Goal: Task Accomplishment & Management: Use online tool/utility

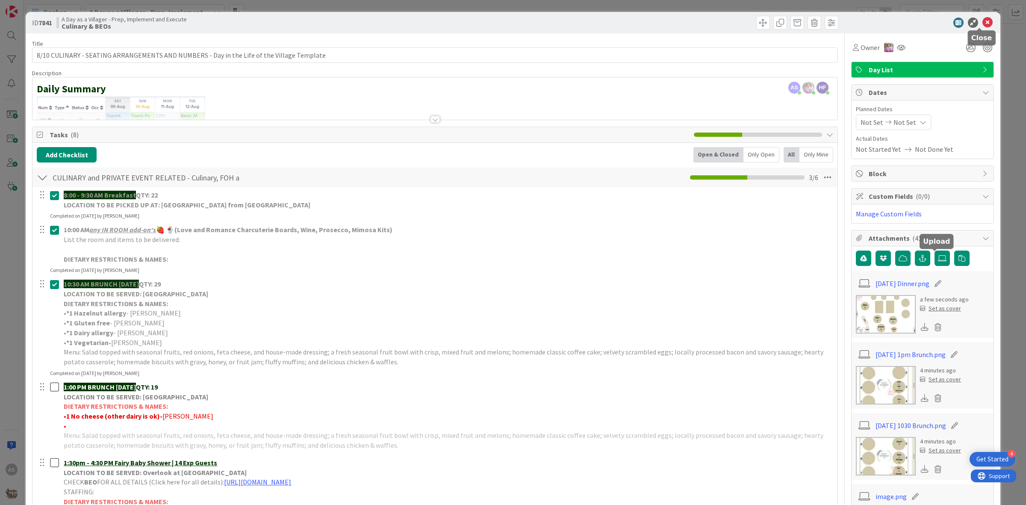
drag, startPoint x: 978, startPoint y: 23, endPoint x: 960, endPoint y: 28, distance: 18.7
click at [982, 23] on icon at bounding box center [987, 23] width 10 height 10
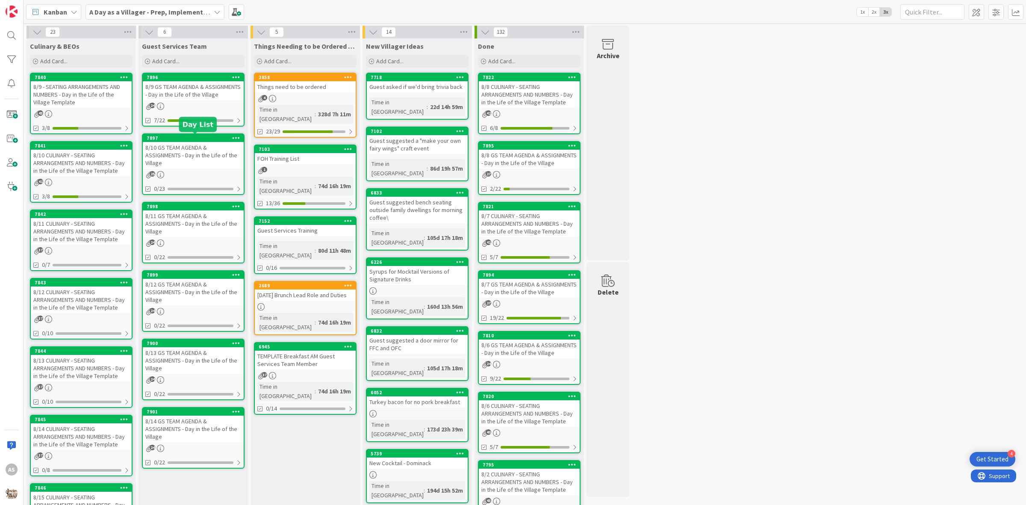
click at [187, 90] on div "8/9 GS TEAM AGENDA & ASSIGNMENTS - Day in the Life of the Village" at bounding box center [193, 90] width 101 height 19
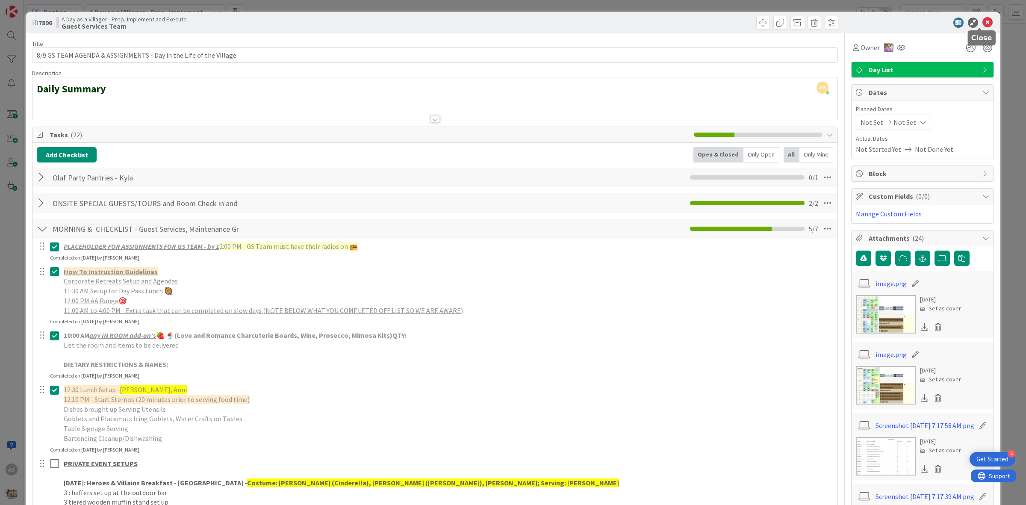
click at [982, 26] on icon at bounding box center [987, 23] width 10 height 10
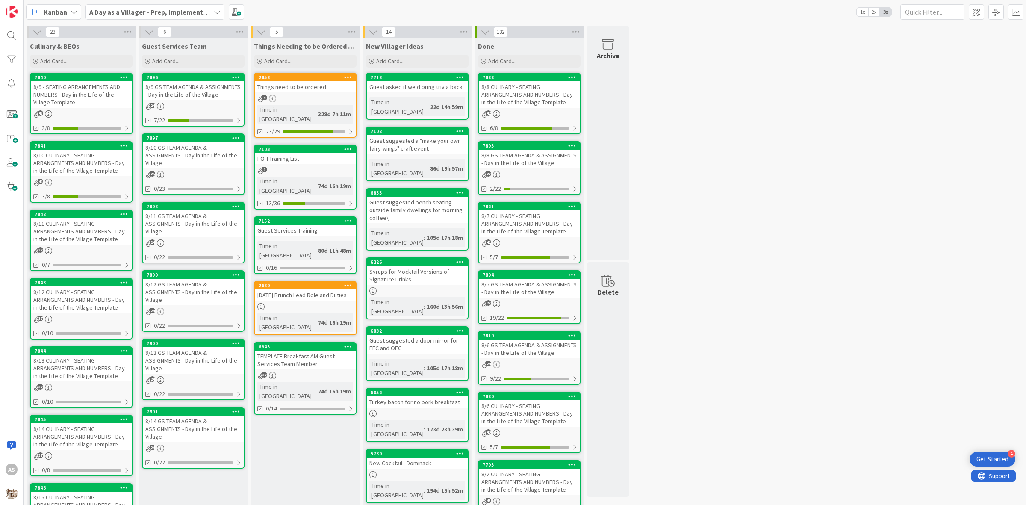
click at [200, 168] on link "7897 8/10 GS TEAM AGENDA & ASSIGNMENTS - Day in the Life of the Village 25 0/23" at bounding box center [193, 164] width 103 height 62
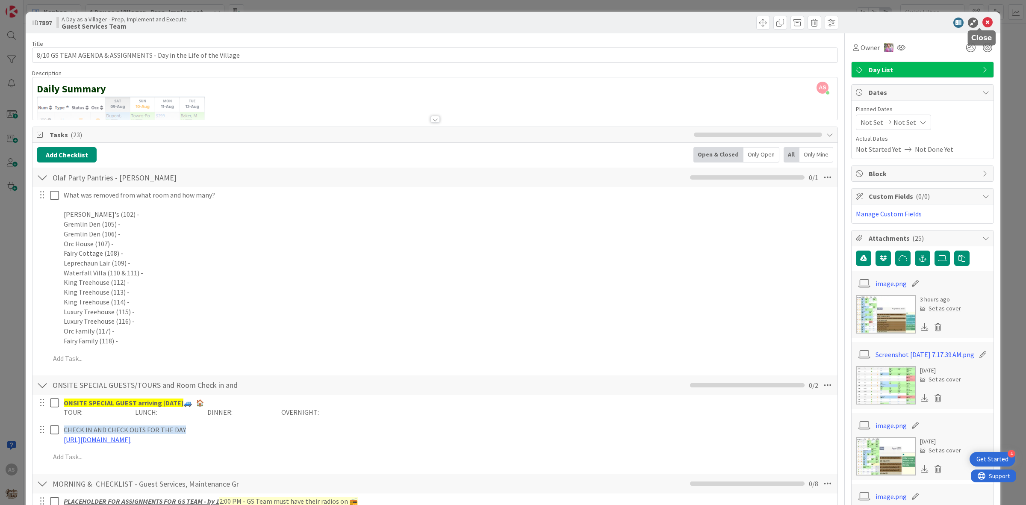
click at [982, 27] on icon at bounding box center [987, 23] width 10 height 10
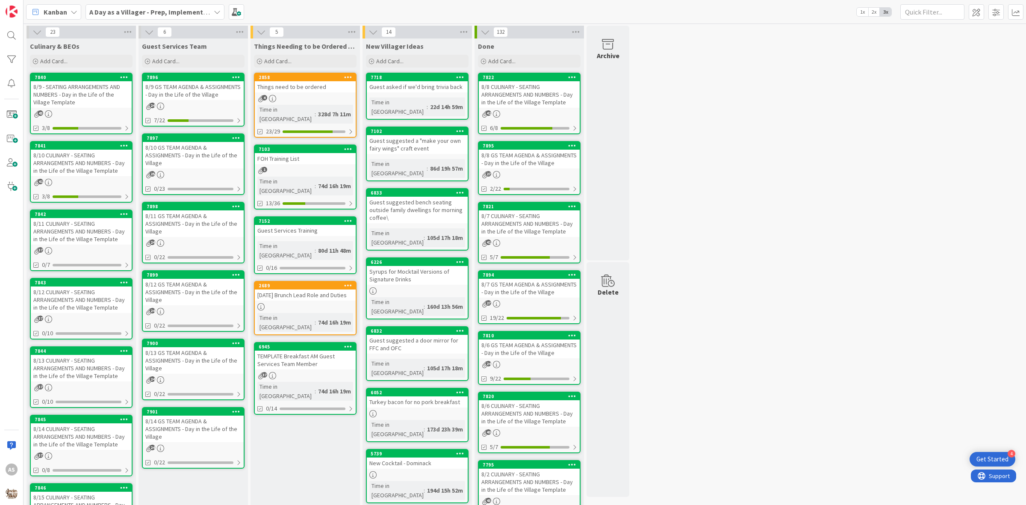
click at [295, 89] on div "Things need to be ordered" at bounding box center [305, 86] width 101 height 11
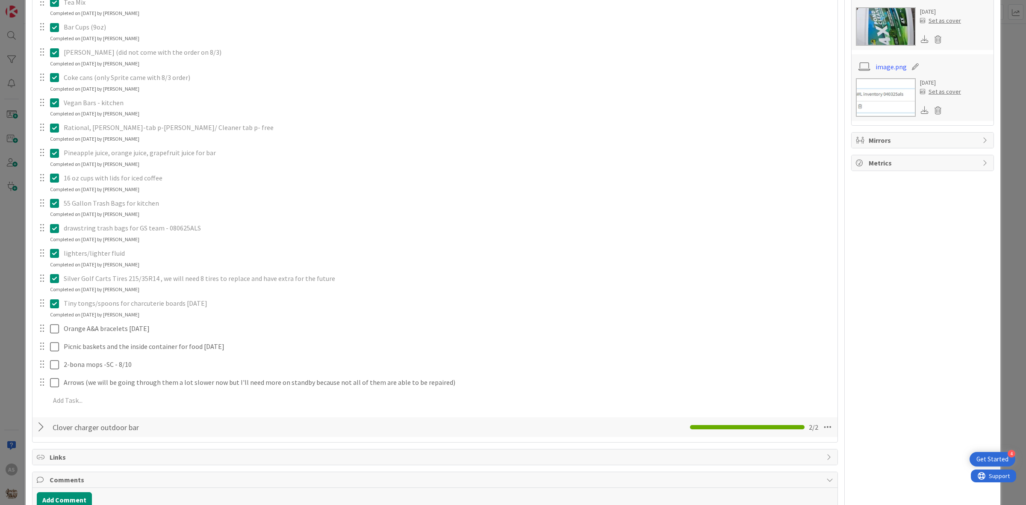
scroll to position [481, 0]
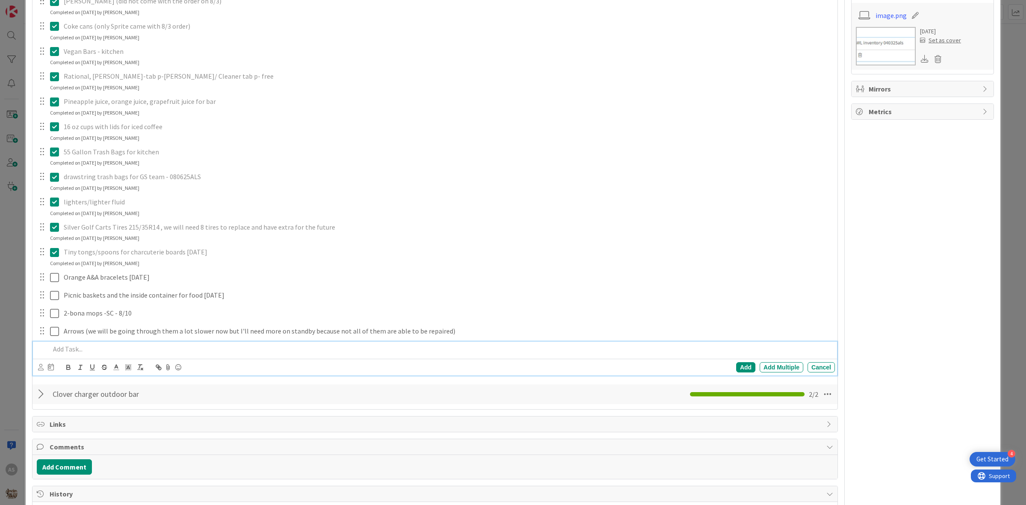
click at [188, 354] on p at bounding box center [440, 349] width 781 height 10
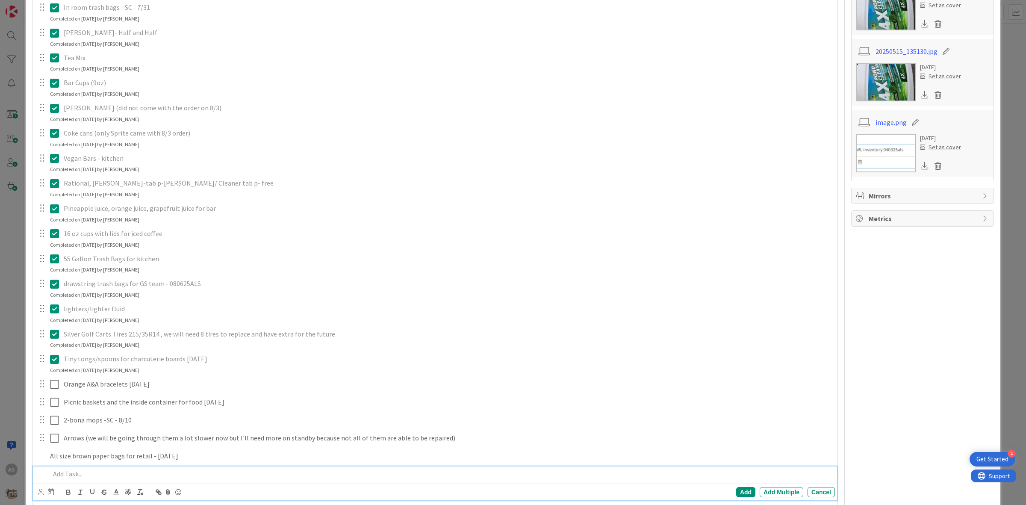
scroll to position [392, 0]
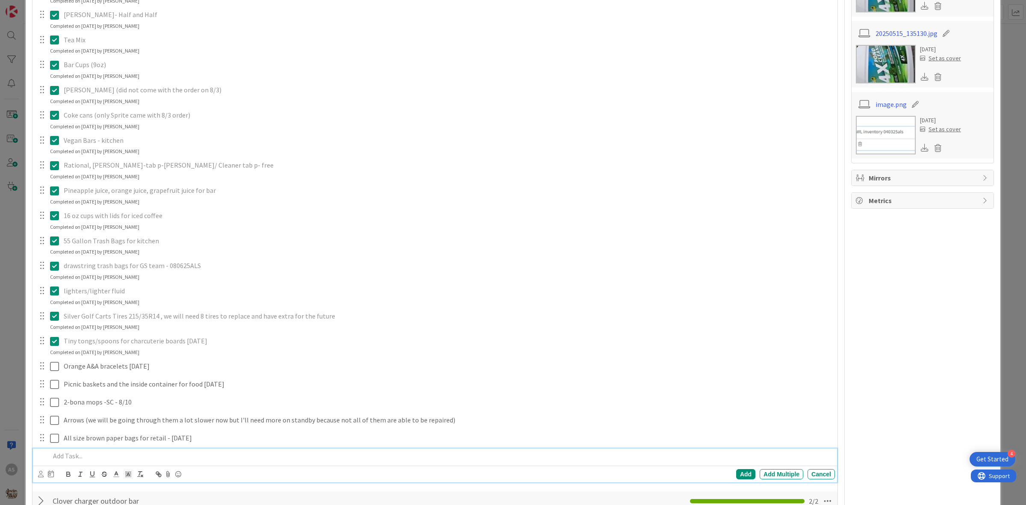
click at [56, 265] on icon at bounding box center [56, 266] width 13 height 10
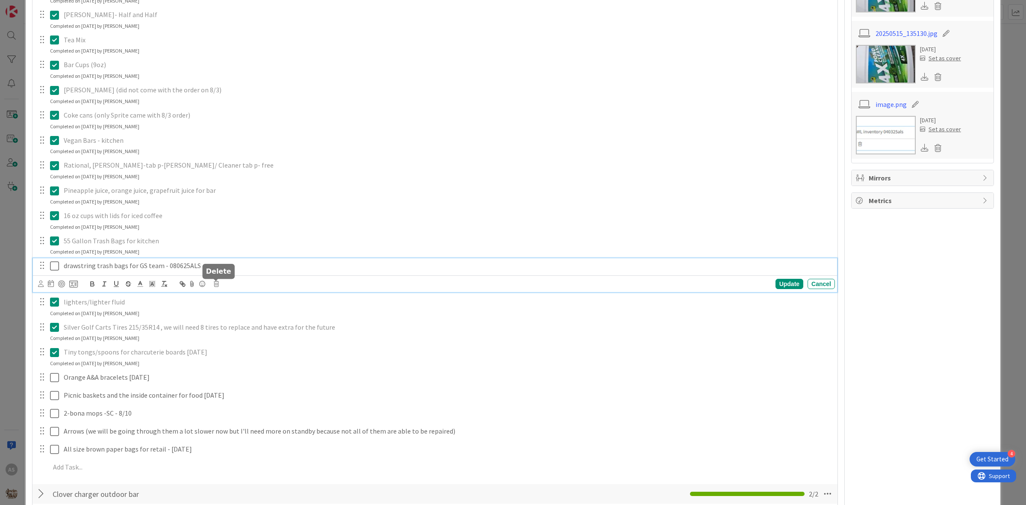
click at [216, 287] on icon at bounding box center [216, 284] width 5 height 6
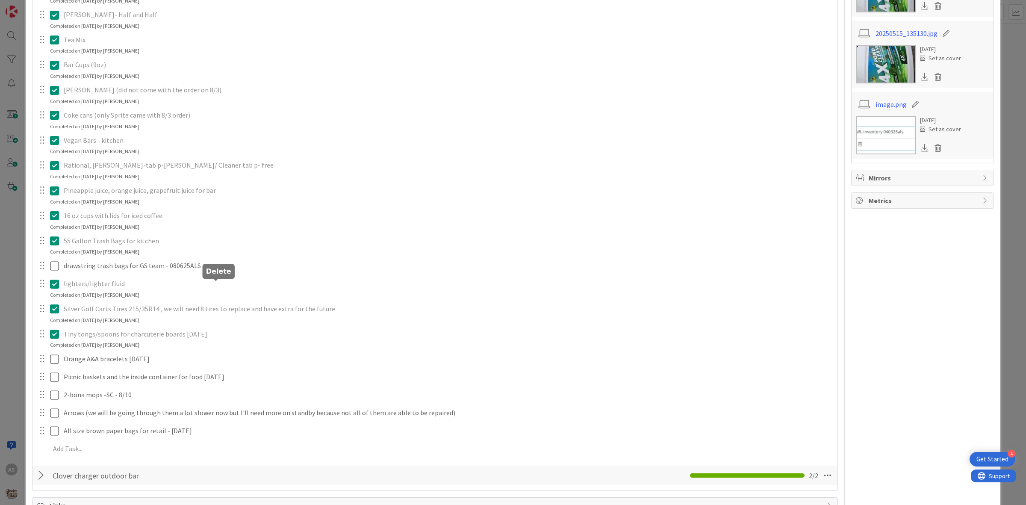
click at [233, 317] on div "Charcoal x 4 for kitchen Update Cancel Completed on [DATE] by [PERSON_NAME] Bro…" at bounding box center [435, 127] width 796 height 664
click at [202, 273] on div "drawstring trash bags for GS team - 080625ALS Are you sure you want to delete t…" at bounding box center [435, 265] width 804 height 15
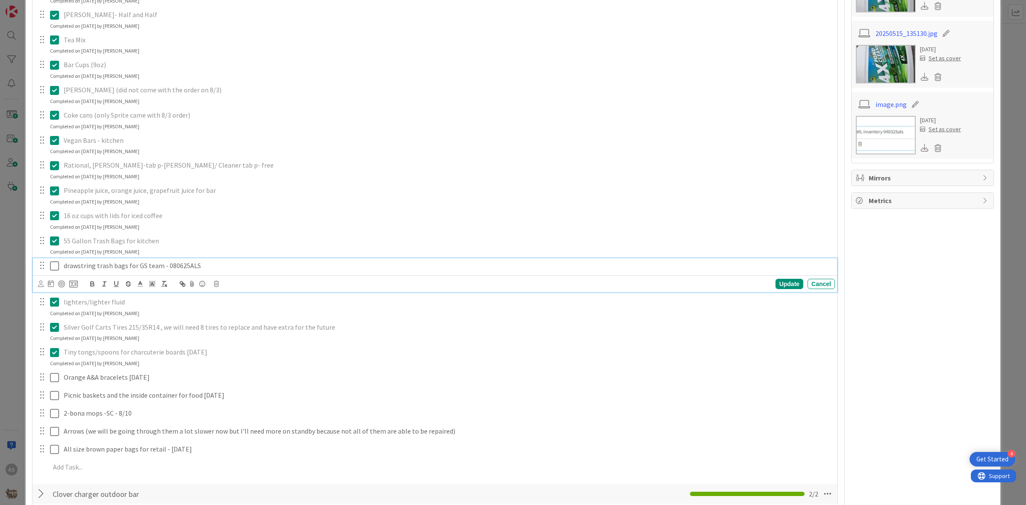
click at [200, 268] on p "drawstring trash bags for GS team - 080625ALS" at bounding box center [448, 266] width 768 height 10
click at [216, 285] on icon at bounding box center [216, 284] width 5 height 6
click at [243, 317] on div "Delete" at bounding box center [238, 319] width 32 height 15
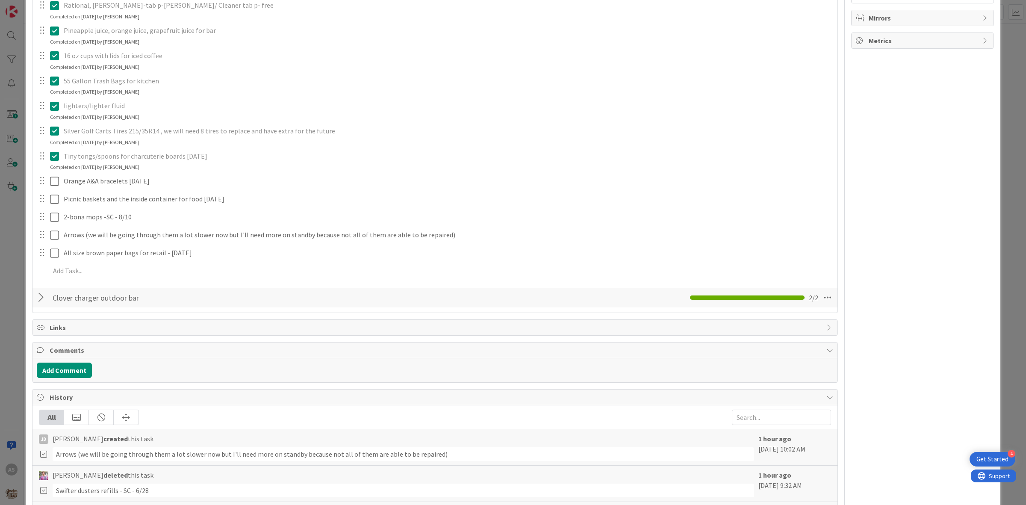
scroll to position [552, 0]
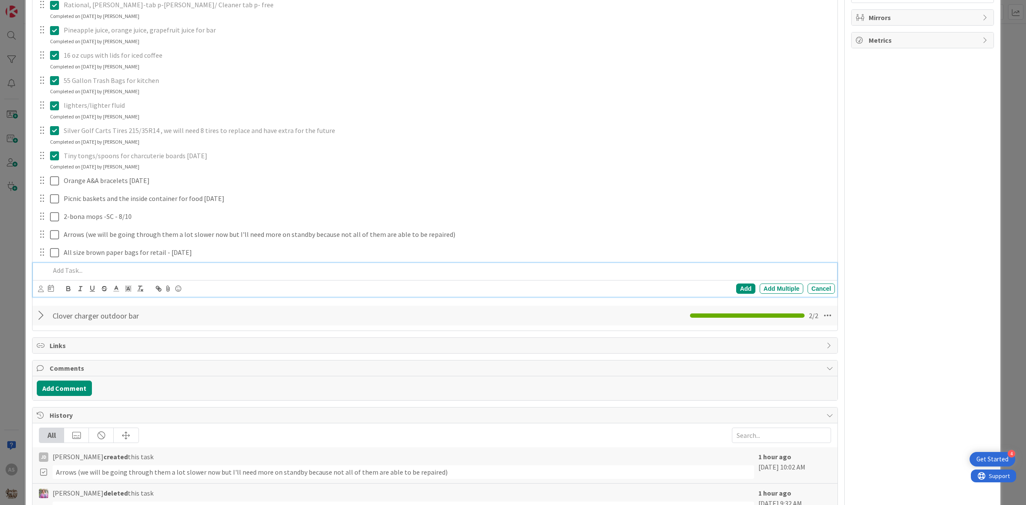
click at [93, 264] on div at bounding box center [441, 270] width 788 height 15
click at [737, 290] on div "Add" at bounding box center [745, 288] width 19 height 10
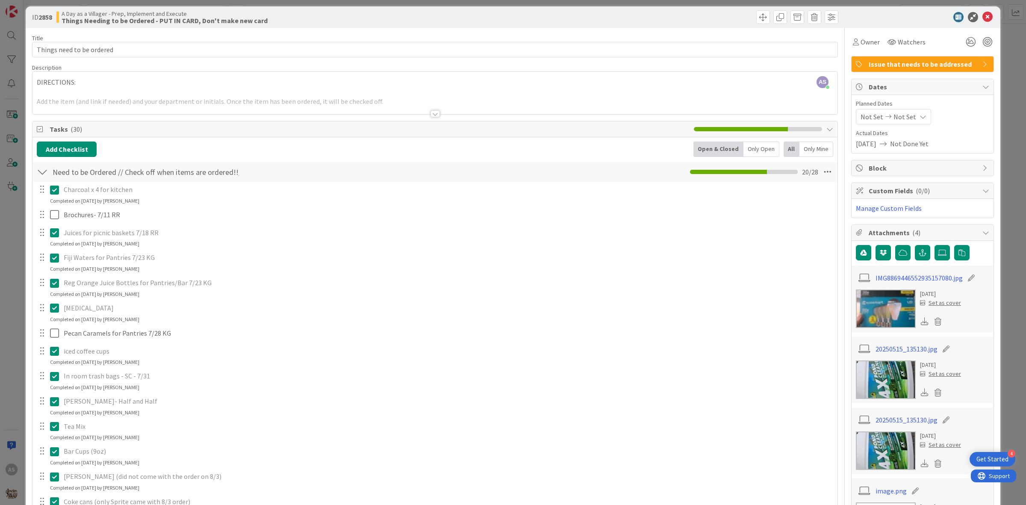
scroll to position [0, 0]
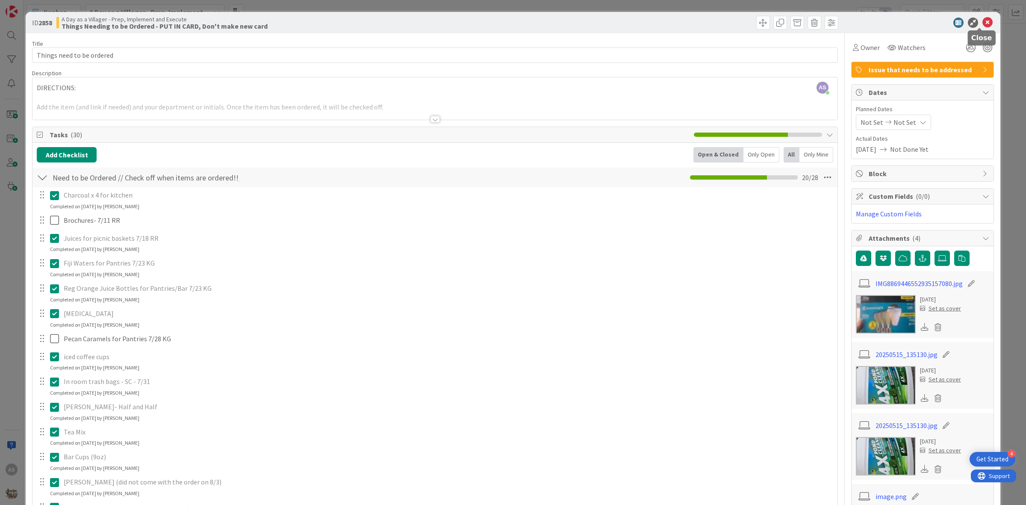
click at [982, 23] on icon at bounding box center [987, 23] width 10 height 10
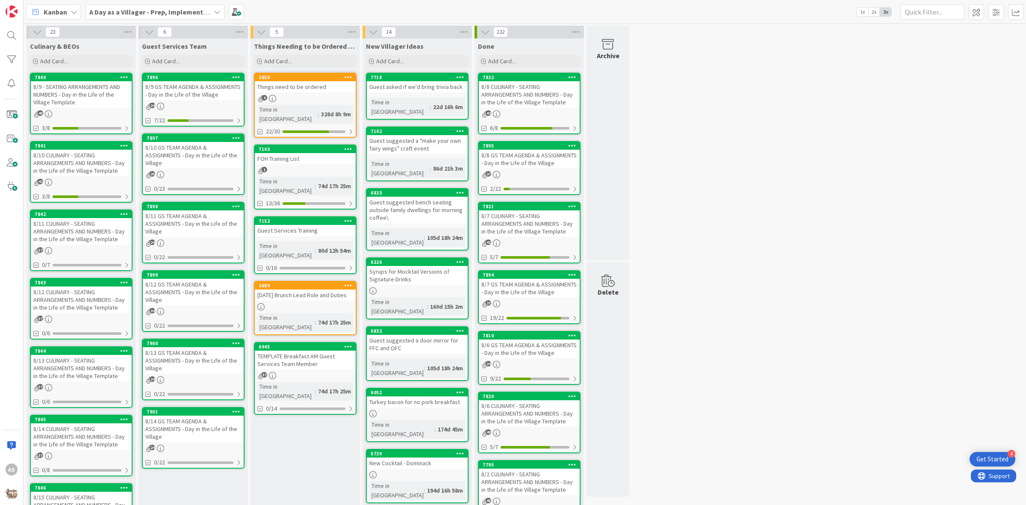
click at [85, 245] on link "7842 8/11 CULINARY - SEATING ARRANGEMENTS AND NUMBERS - Day in the Life of the …" at bounding box center [81, 240] width 103 height 62
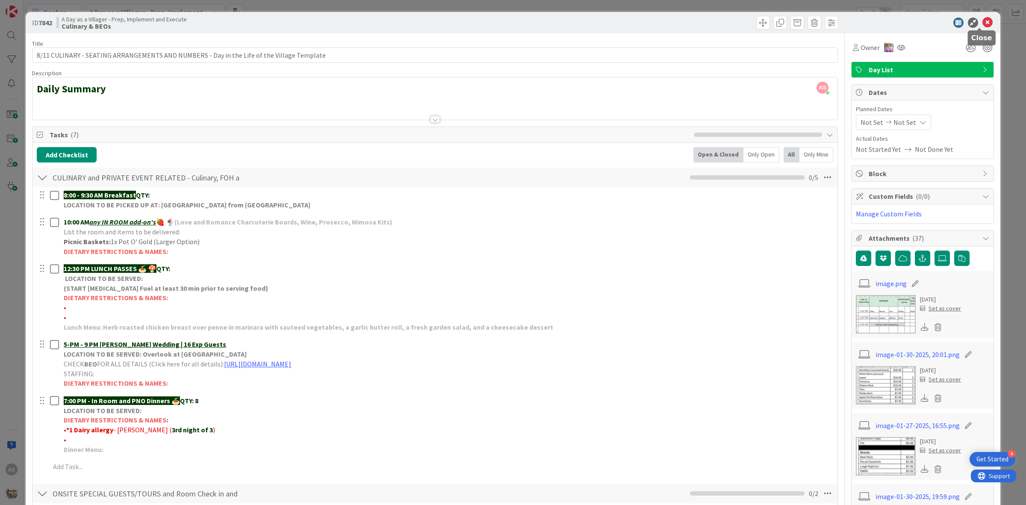
click at [982, 24] on icon at bounding box center [987, 23] width 10 height 10
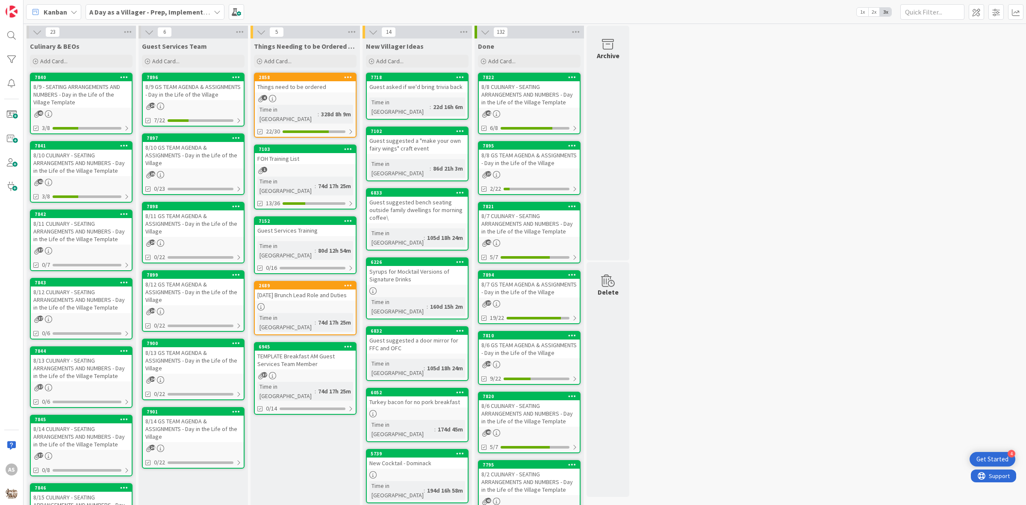
click at [97, 374] on div "8/13 CULINARY - SEATING ARRANGEMENTS AND NUMBERS - Day in the Life of the Villa…" at bounding box center [81, 368] width 101 height 27
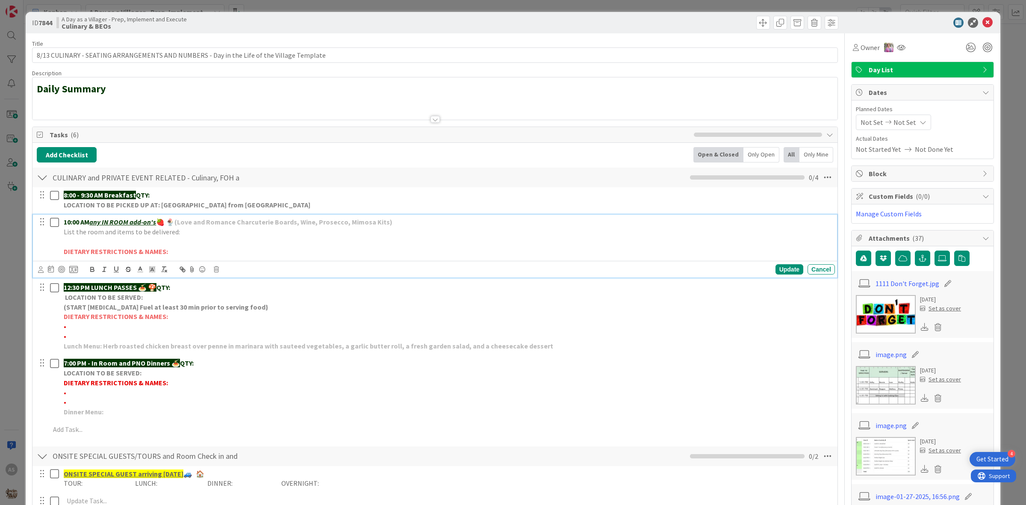
click at [112, 241] on p at bounding box center [448, 242] width 768 height 10
click at [200, 240] on p "Picnic Baskets- 1x Lucky Clover (smaller option)" at bounding box center [448, 242] width 768 height 10
click at [159, 240] on p "Picnic Baskets- 1x Lucky Clover" at bounding box center [448, 242] width 768 height 10
drag, startPoint x: 107, startPoint y: 243, endPoint x: 61, endPoint y: 239, distance: 45.9
click at [61, 239] on div "10:00 AM any IN ROOM add-on's 🍓 🍨 (Love and Romance Charcuterie Boards, Wine, P…" at bounding box center [447, 237] width 775 height 44
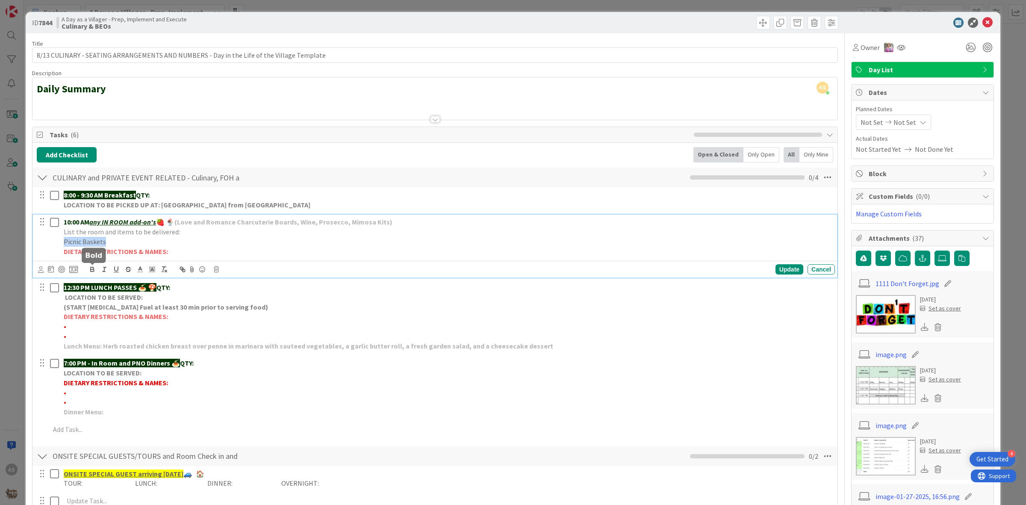
click at [90, 270] on icon "button" at bounding box center [92, 269] width 8 height 8
click at [103, 266] on icon "button" at bounding box center [104, 269] width 8 height 8
click at [126, 245] on p "Picnic Baskets" at bounding box center [448, 242] width 768 height 10
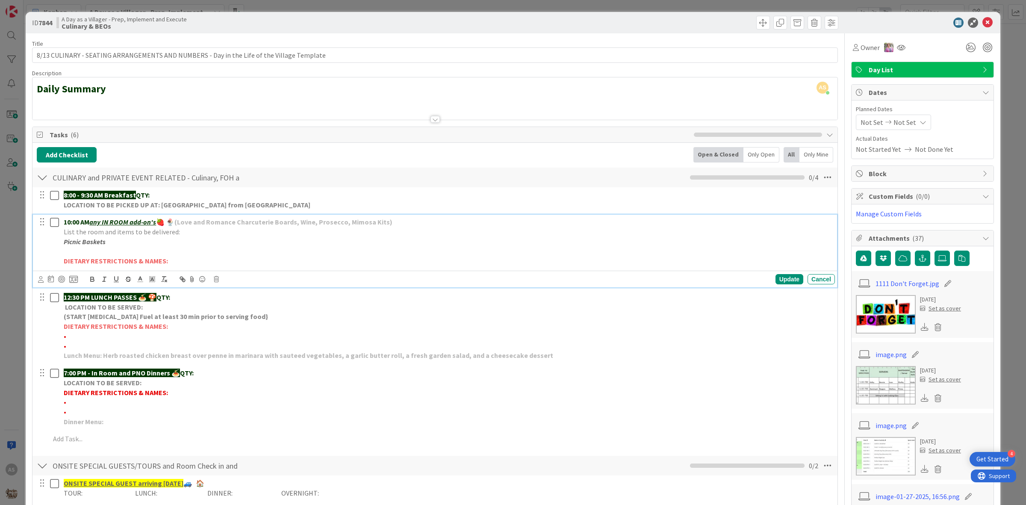
click at [86, 250] on p at bounding box center [448, 252] width 768 height 10
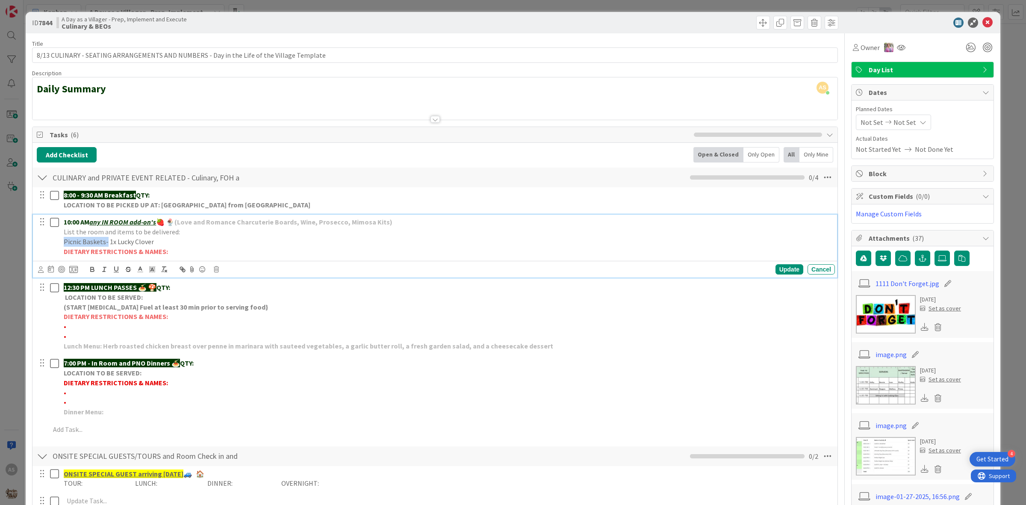
drag, startPoint x: 106, startPoint y: 244, endPoint x: 69, endPoint y: 245, distance: 36.3
click at [63, 243] on div "10:00 AM any IN ROOM add-on's 🍓 🍨 (Love and Romance Charcuterie Boards, Wine, P…" at bounding box center [447, 237] width 775 height 44
click at [94, 271] on icon "button" at bounding box center [92, 270] width 3 height 2
click at [165, 247] on p "DIETARY RESTRICTIONS & NAMES:" at bounding box center [448, 252] width 768 height 10
click at [775, 266] on div "Update" at bounding box center [789, 269] width 28 height 10
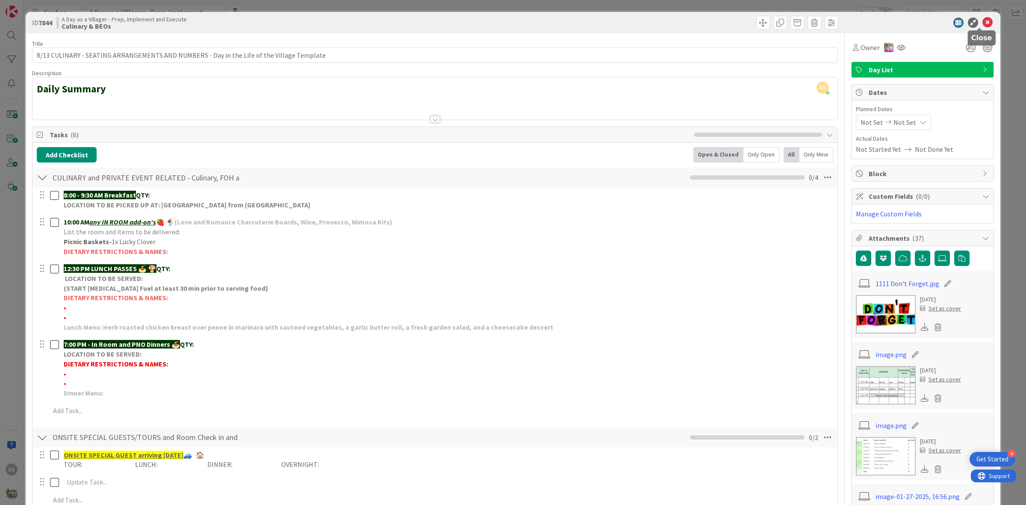
click at [982, 26] on icon at bounding box center [987, 23] width 10 height 10
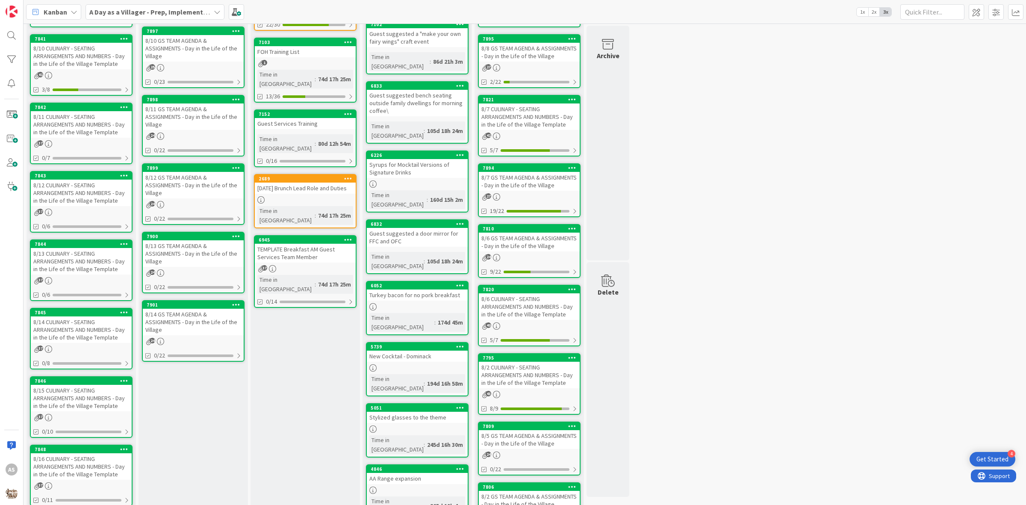
scroll to position [160, 0]
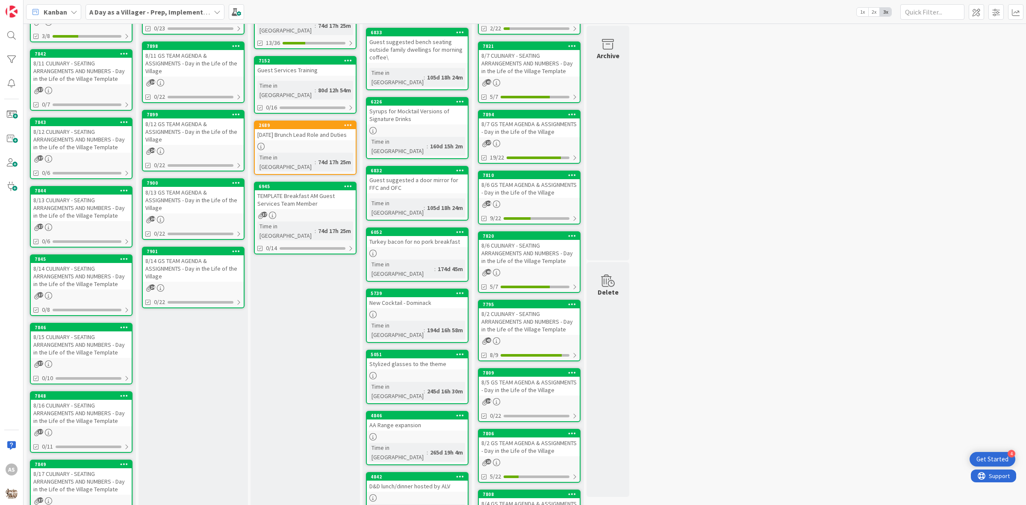
click at [77, 420] on div "8/16 CULINARY - SEATING ARRANGEMENTS AND NUMBERS - Day in the Life of the Villa…" at bounding box center [81, 413] width 101 height 27
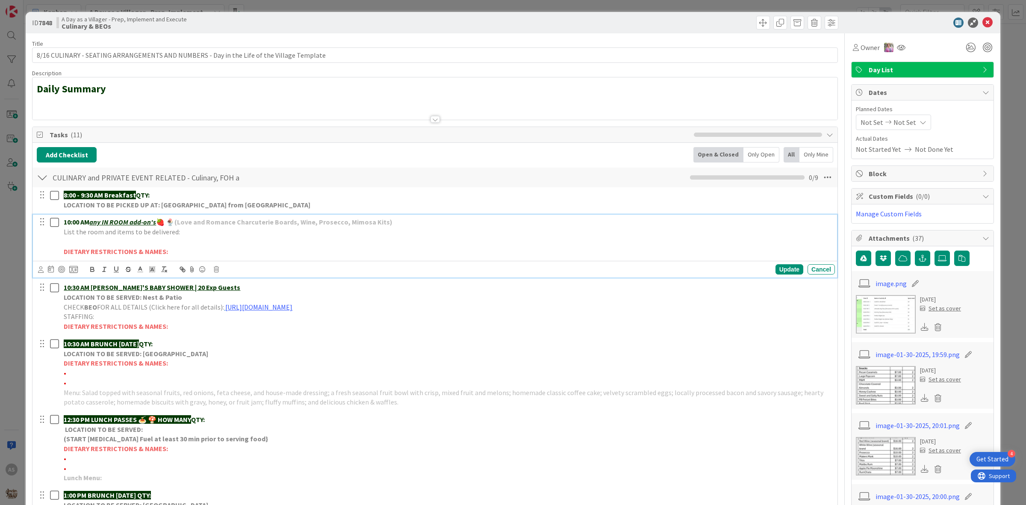
click at [118, 248] on strong "DIETARY RESTRICTIONS & NAMES:" at bounding box center [116, 251] width 104 height 9
click at [114, 244] on p at bounding box center [448, 242] width 768 height 10
click at [90, 242] on p "Picnic Bakets- 1x Pot O' Gold" at bounding box center [448, 242] width 768 height 10
drag, startPoint x: 107, startPoint y: 242, endPoint x: 64, endPoint y: 242, distance: 42.8
click at [64, 242] on p "Picnic Baskets- 1x Pot O' Gold" at bounding box center [448, 242] width 768 height 10
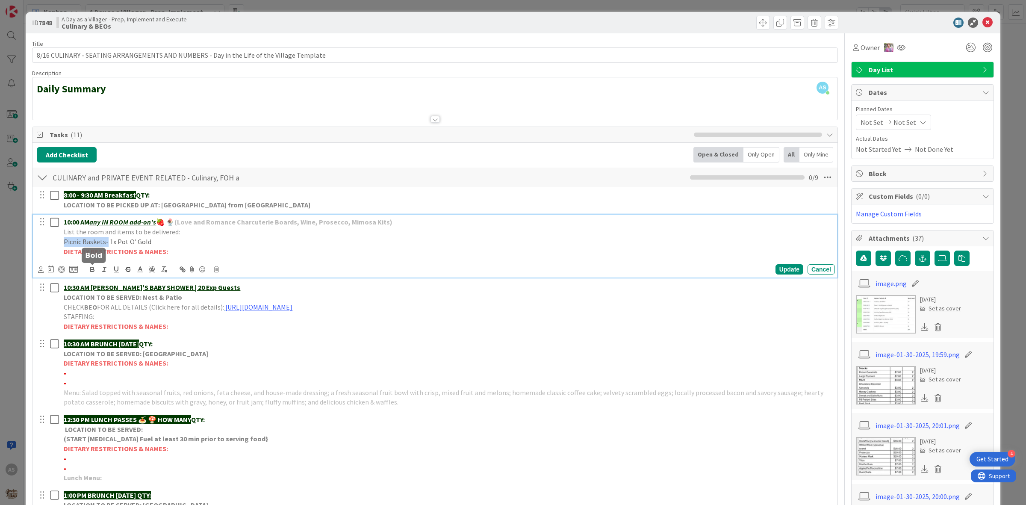
click at [88, 268] on icon "button" at bounding box center [92, 269] width 8 height 8
click at [153, 245] on p "Picnic Baskets- 1x Pot O' Gold" at bounding box center [448, 242] width 768 height 10
click at [784, 270] on div "Update" at bounding box center [789, 269] width 28 height 10
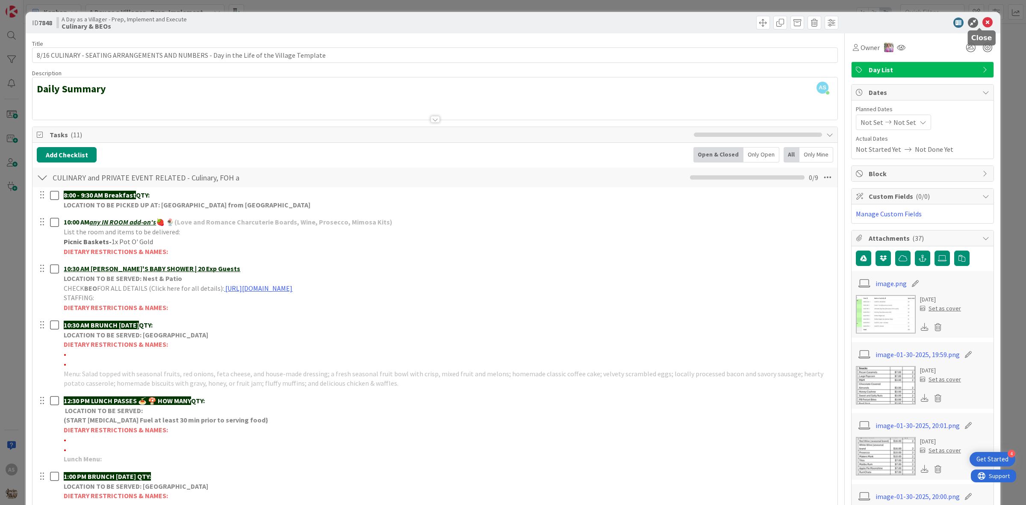
click at [982, 22] on icon at bounding box center [987, 23] width 10 height 10
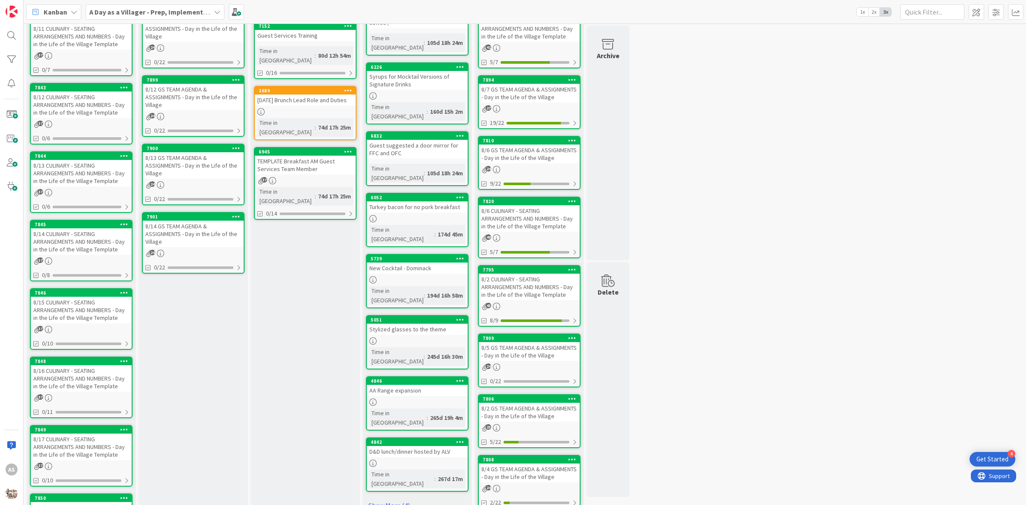
scroll to position [267, 0]
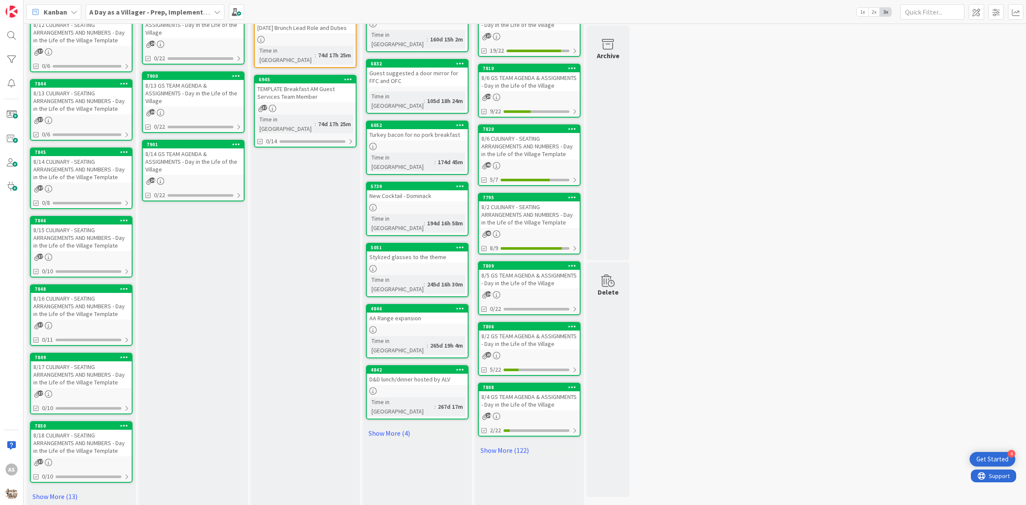
click at [77, 445] on div "8/18 CULINARY - SEATING ARRANGEMENTS AND NUMBERS - Day in the Life of the Villa…" at bounding box center [81, 443] width 101 height 27
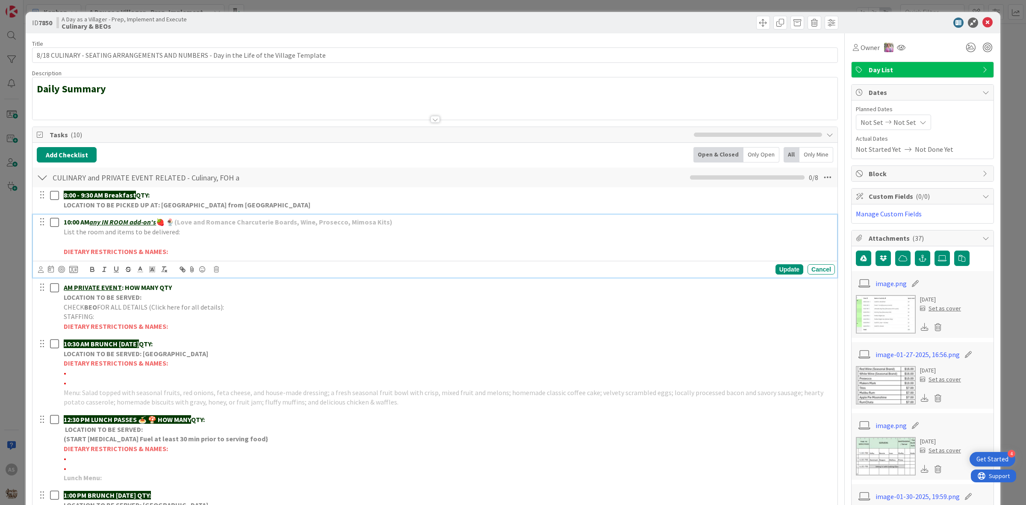
click at [95, 239] on p at bounding box center [448, 242] width 768 height 10
drag, startPoint x: 106, startPoint y: 242, endPoint x: 64, endPoint y: 242, distance: 41.5
click at [64, 242] on p "Picnic Baskets- 1x Pot O' Gold" at bounding box center [448, 242] width 768 height 10
click at [88, 271] on button "button" at bounding box center [92, 269] width 12 height 10
click at [776, 270] on div "Update" at bounding box center [789, 269] width 28 height 10
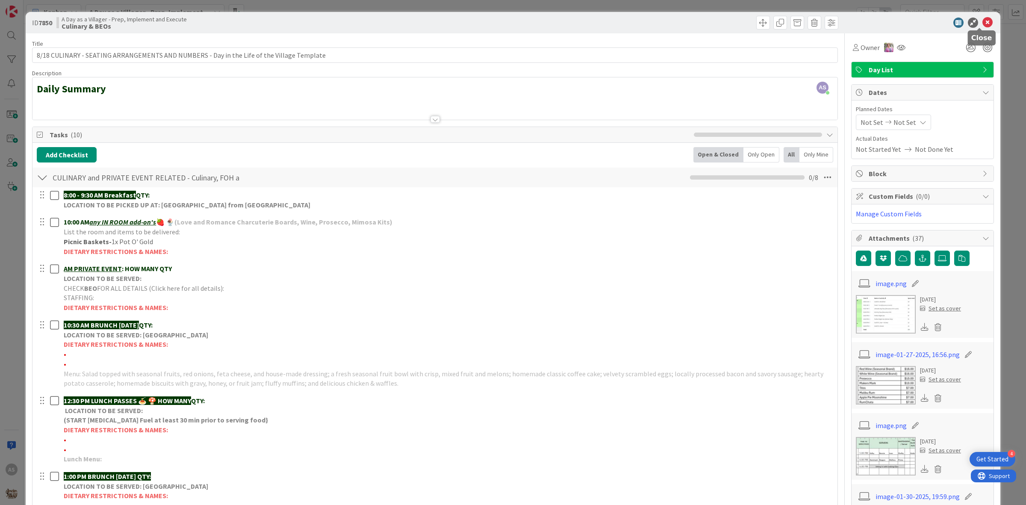
click at [982, 22] on icon at bounding box center [987, 23] width 10 height 10
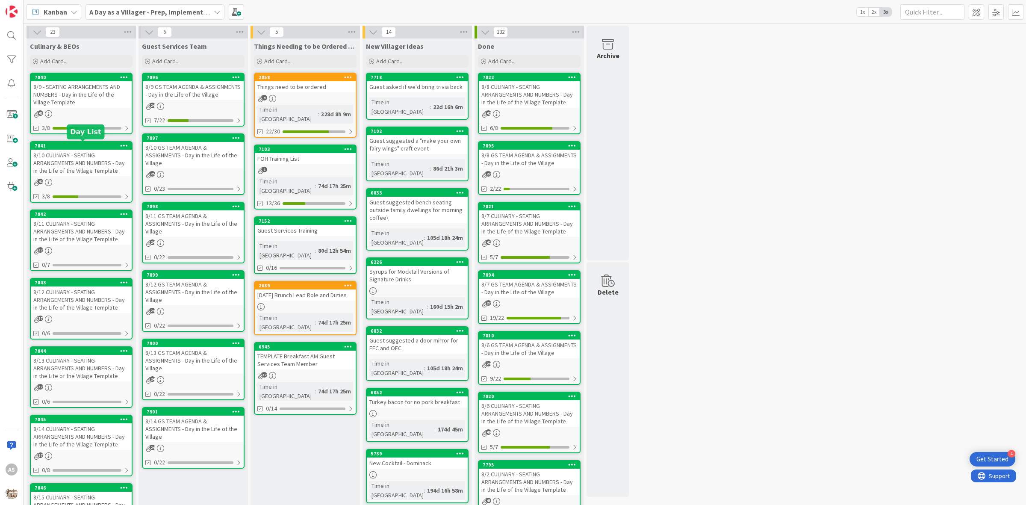
click at [96, 166] on div "8/10 CULINARY - SEATING ARRANGEMENTS AND NUMBERS - Day in the Life of the Villa…" at bounding box center [81, 163] width 101 height 27
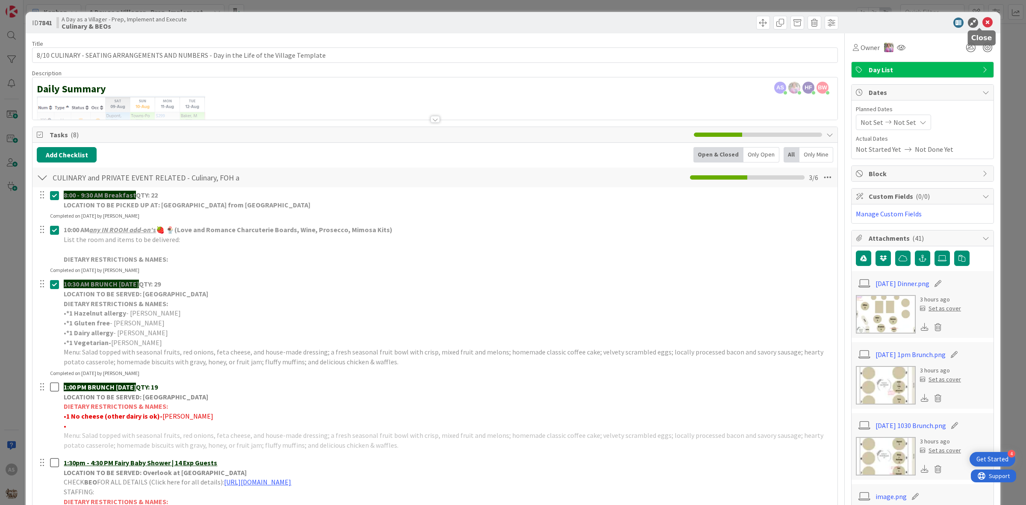
click at [984, 26] on icon at bounding box center [987, 23] width 10 height 10
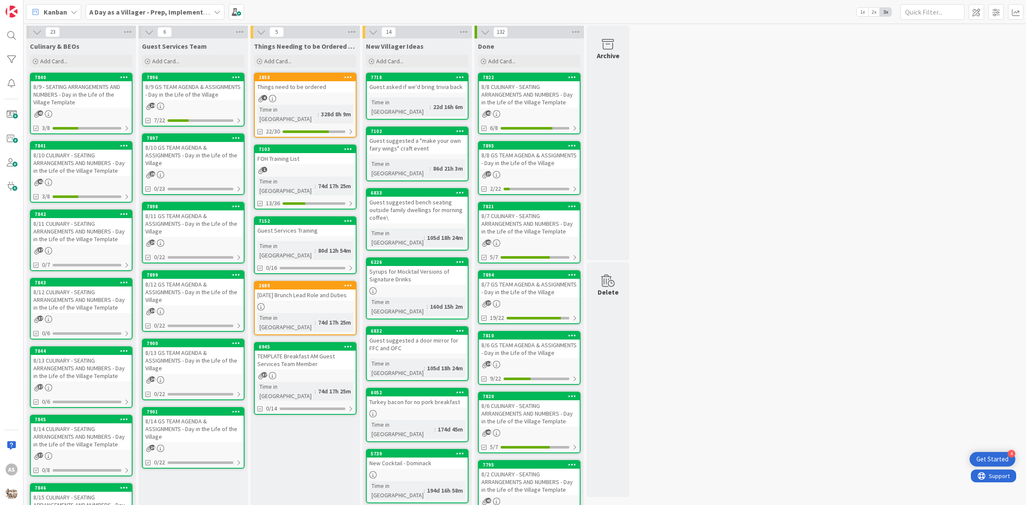
click at [69, 304] on div "8/12 CULINARY - SEATING ARRANGEMENTS AND NUMBERS - Day in the Life of the Villa…" at bounding box center [81, 299] width 101 height 27
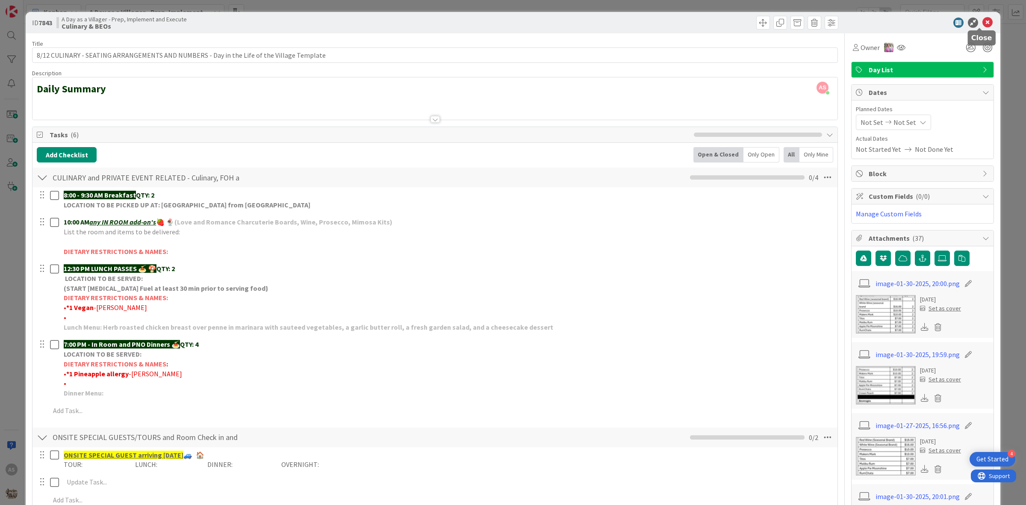
click at [982, 26] on icon at bounding box center [987, 23] width 10 height 10
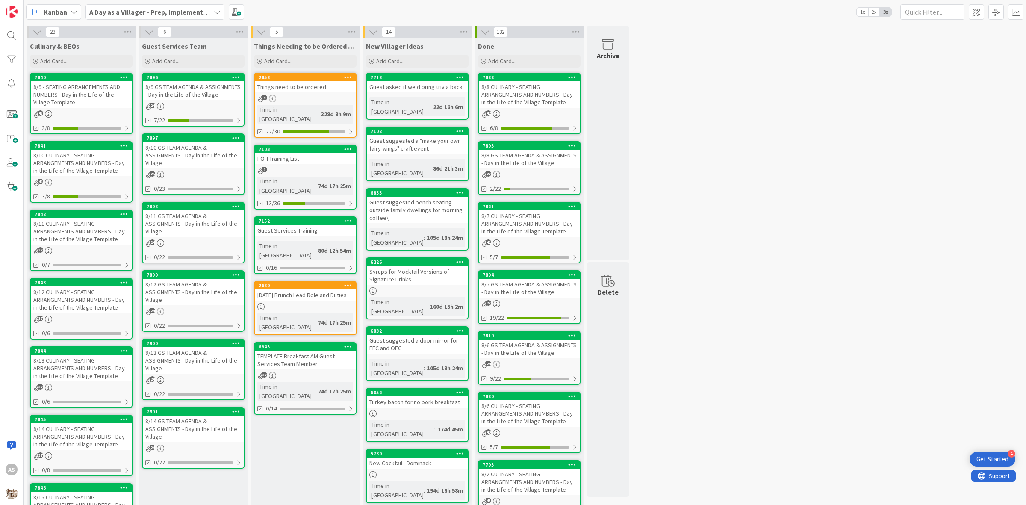
click at [107, 238] on div "8/11 CULINARY - SEATING ARRANGEMENTS AND NUMBERS - Day in the Life of the Villa…" at bounding box center [81, 231] width 101 height 27
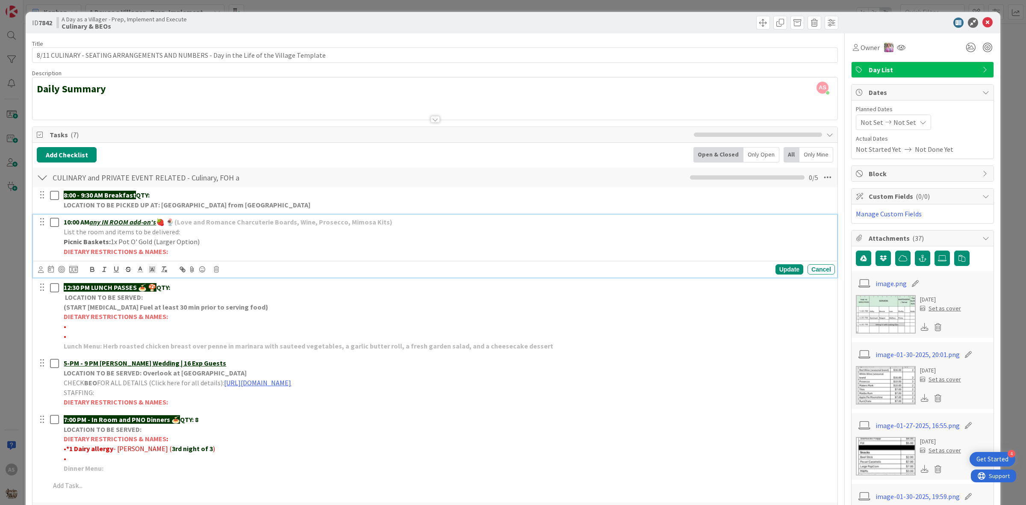
click at [196, 243] on p "Picnic Baskets: 1x Pot O' Gold (Larger Option)" at bounding box center [448, 242] width 768 height 10
click at [775, 274] on div "Update" at bounding box center [789, 269] width 28 height 10
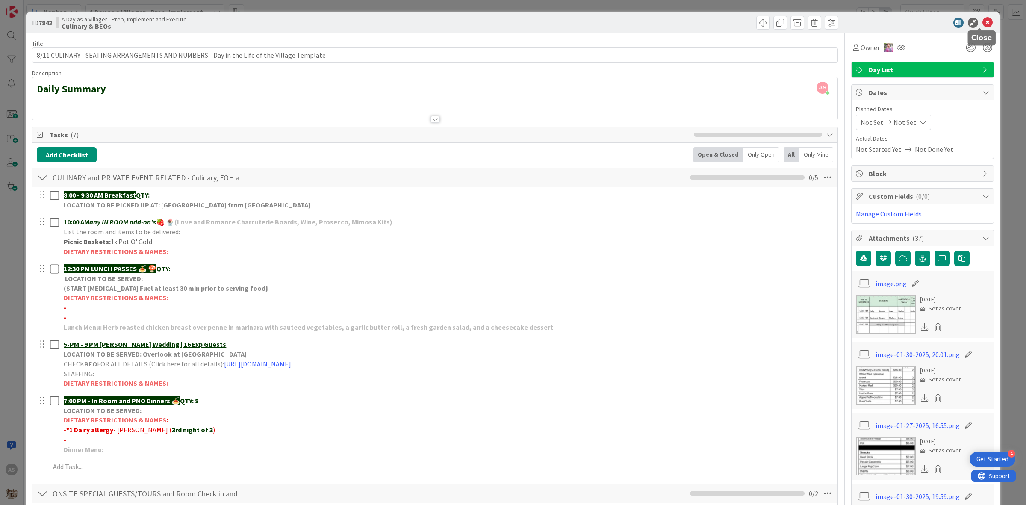
click at [984, 22] on icon at bounding box center [987, 23] width 10 height 10
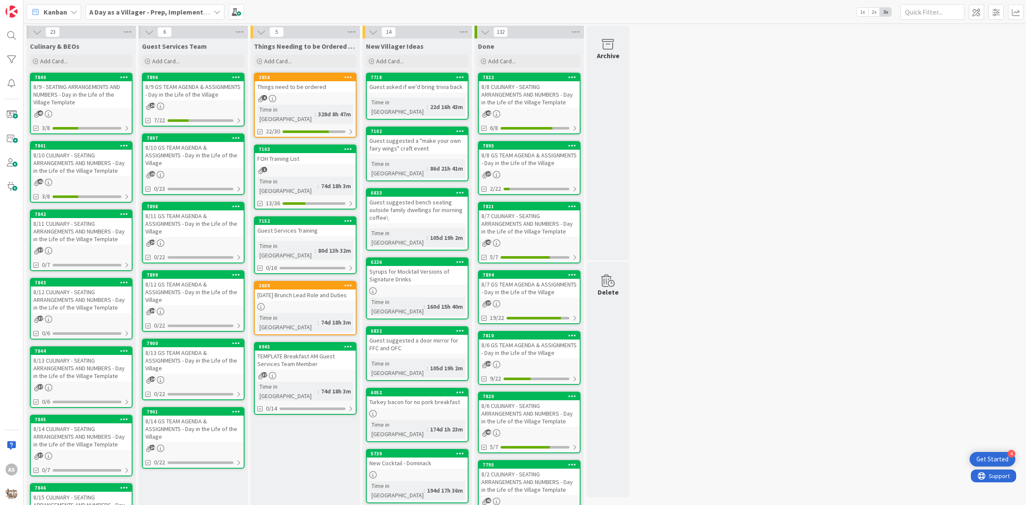
click at [71, 159] on div "8/10 CULINARY - SEATING ARRANGEMENTS AND NUMBERS - Day in the Life of the Villa…" at bounding box center [81, 163] width 101 height 27
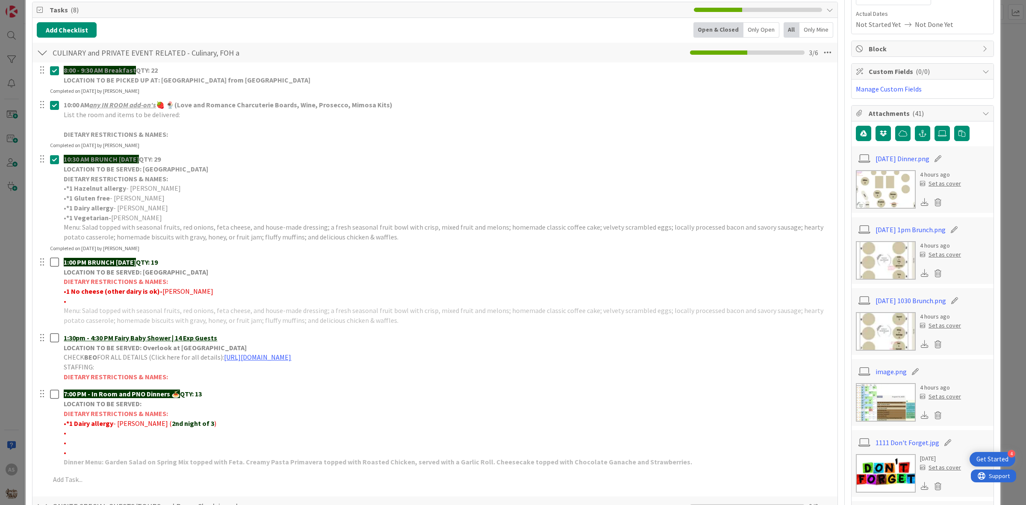
scroll to position [53, 0]
